Goal: Navigation & Orientation: Go to known website

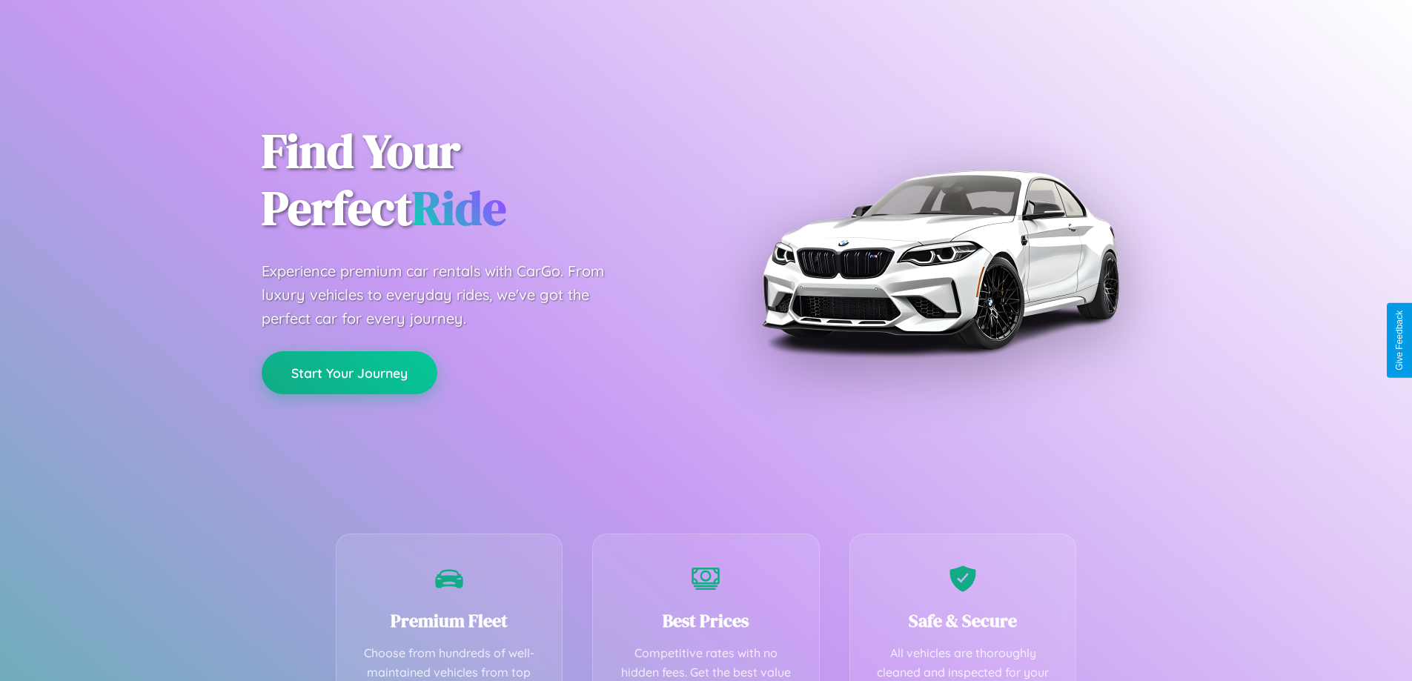
click at [349, 373] on button "Start Your Journey" at bounding box center [350, 372] width 176 height 43
click at [349, 372] on button "Start Your Journey" at bounding box center [350, 372] width 176 height 43
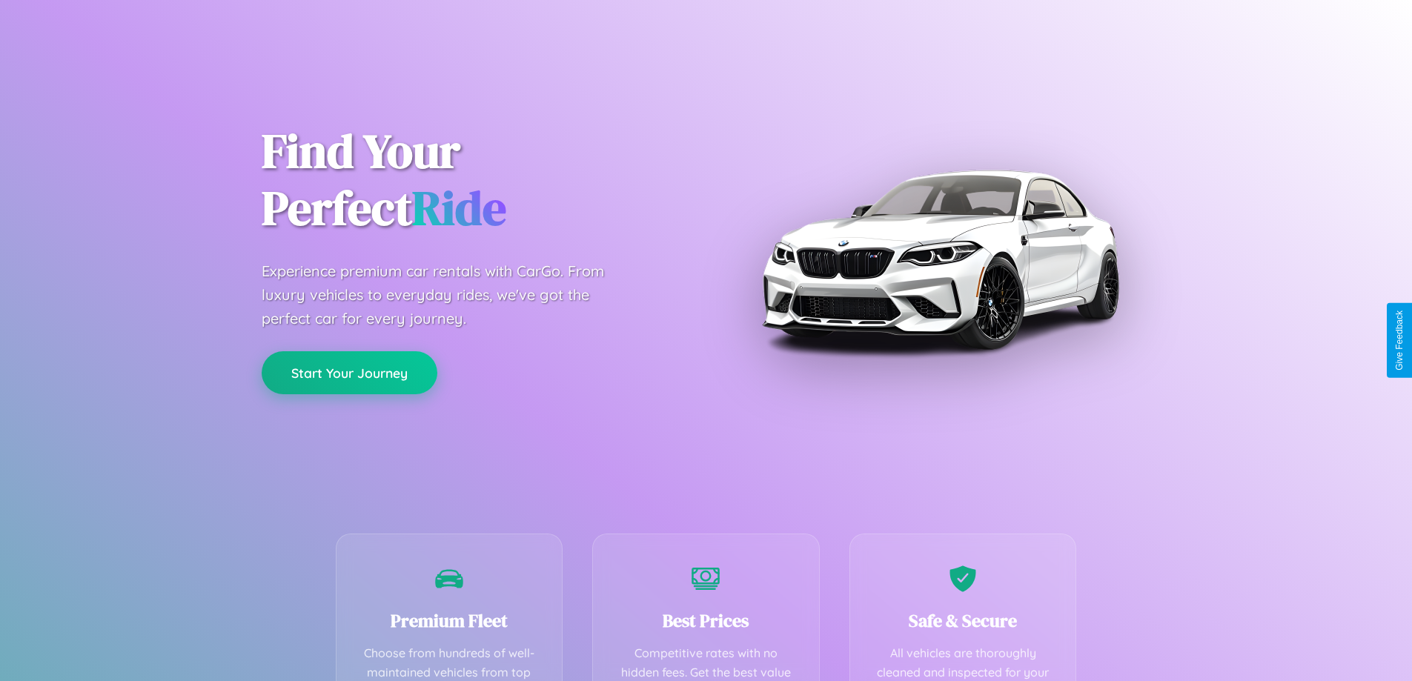
click at [349, 372] on button "Start Your Journey" at bounding box center [350, 372] width 176 height 43
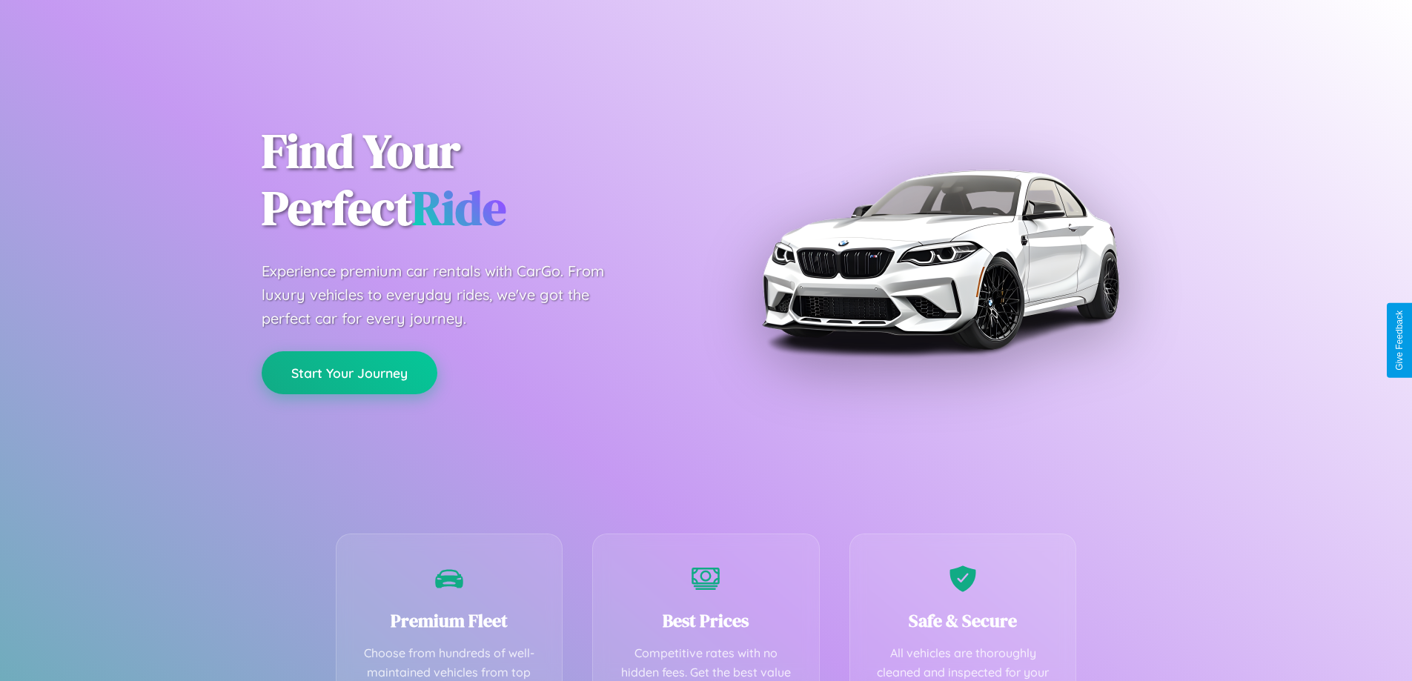
click at [349, 372] on button "Start Your Journey" at bounding box center [350, 372] width 176 height 43
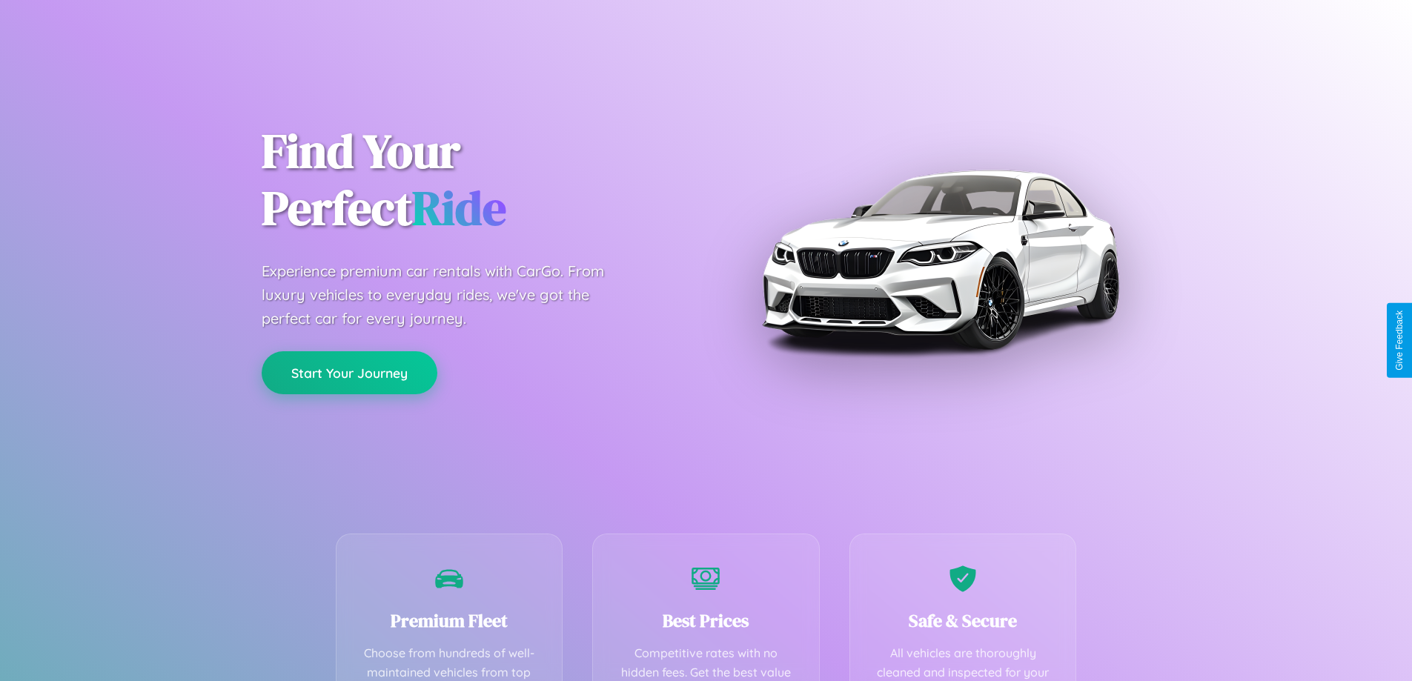
click at [349, 372] on button "Start Your Journey" at bounding box center [350, 372] width 176 height 43
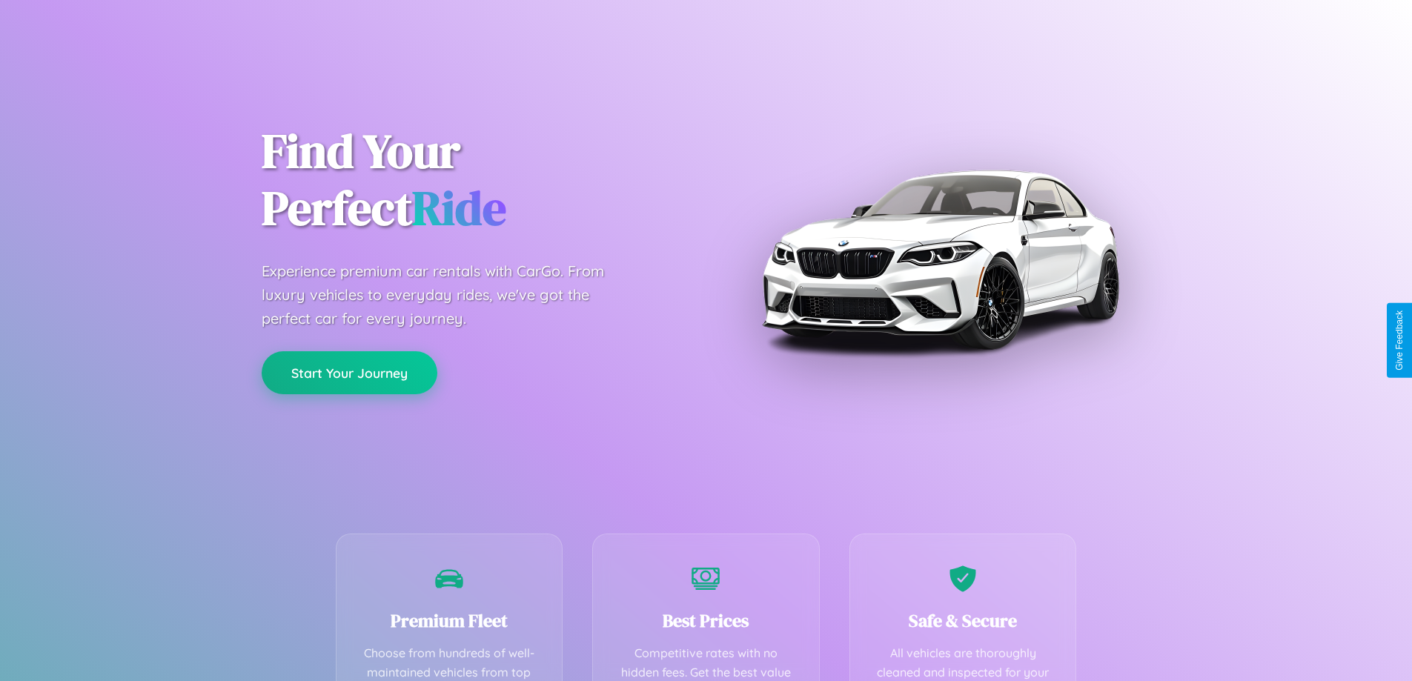
click at [349, 372] on button "Start Your Journey" at bounding box center [350, 372] width 176 height 43
